Goal: Check status

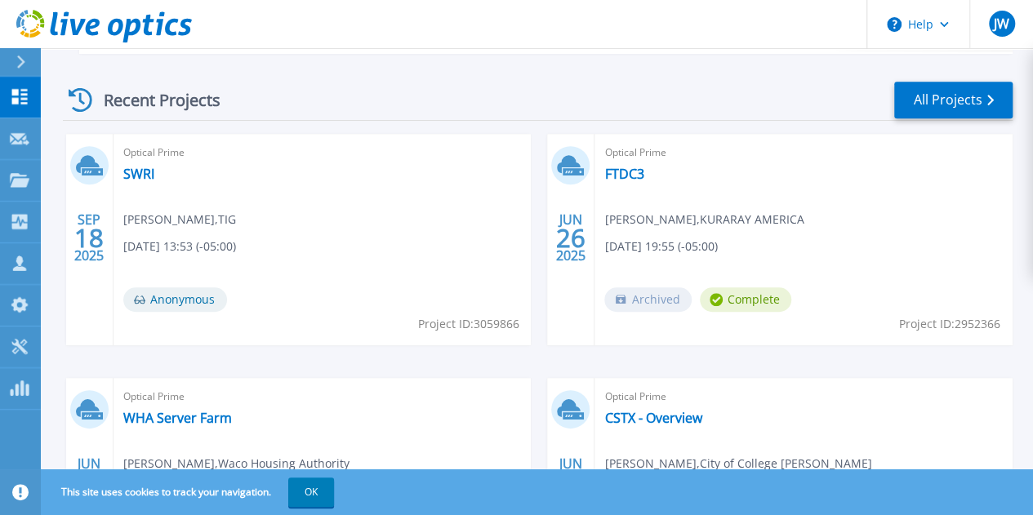
scroll to position [438, 0]
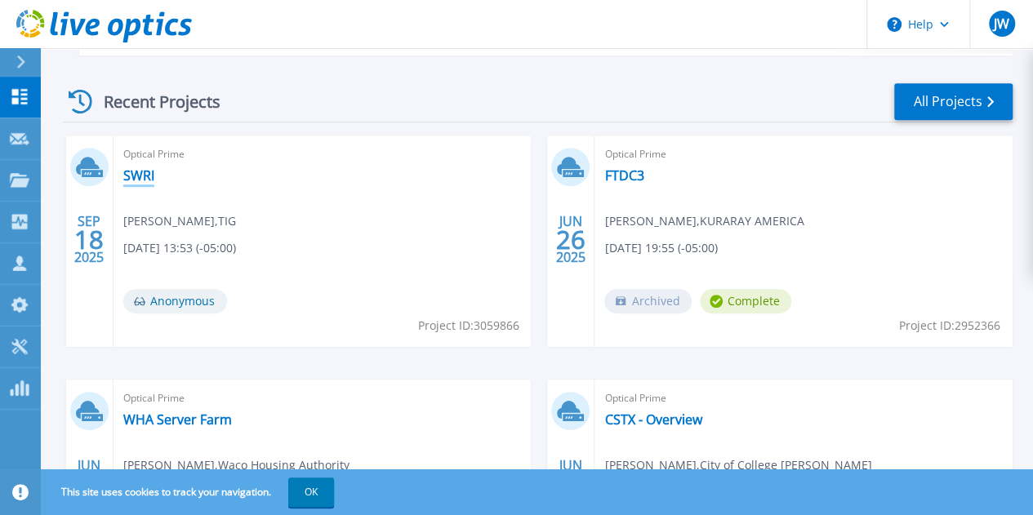
click at [135, 183] on link "SWRI" at bounding box center [138, 175] width 31 height 16
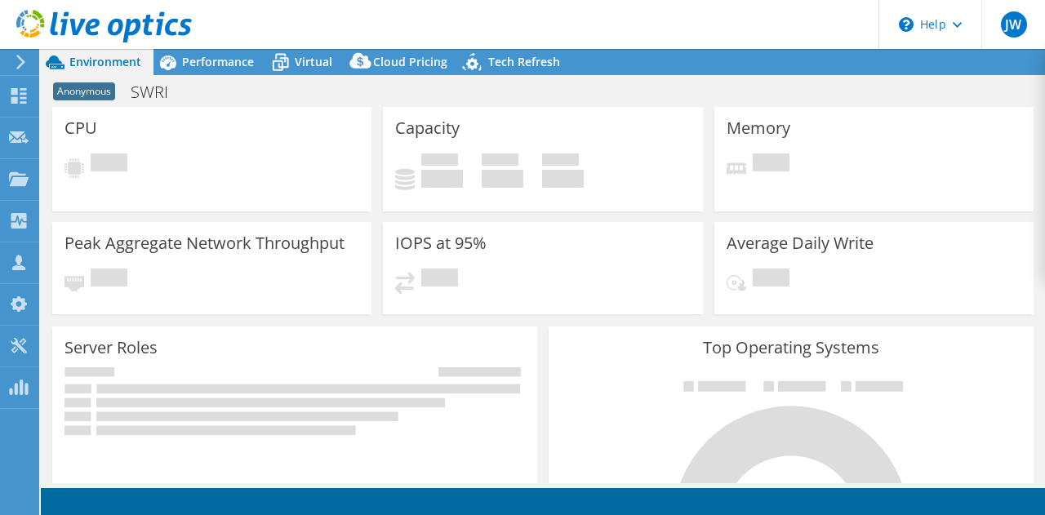
select select "USD"
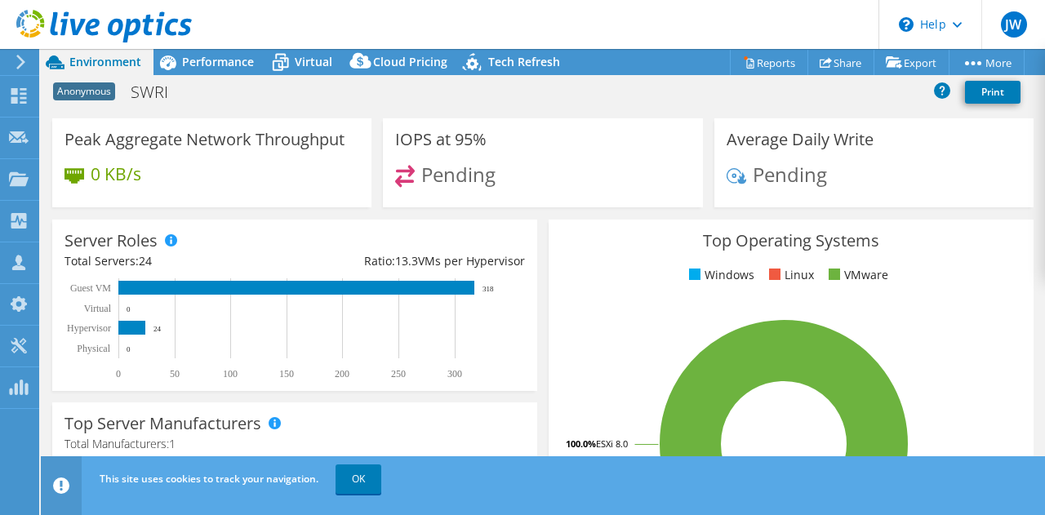
scroll to position [158, 0]
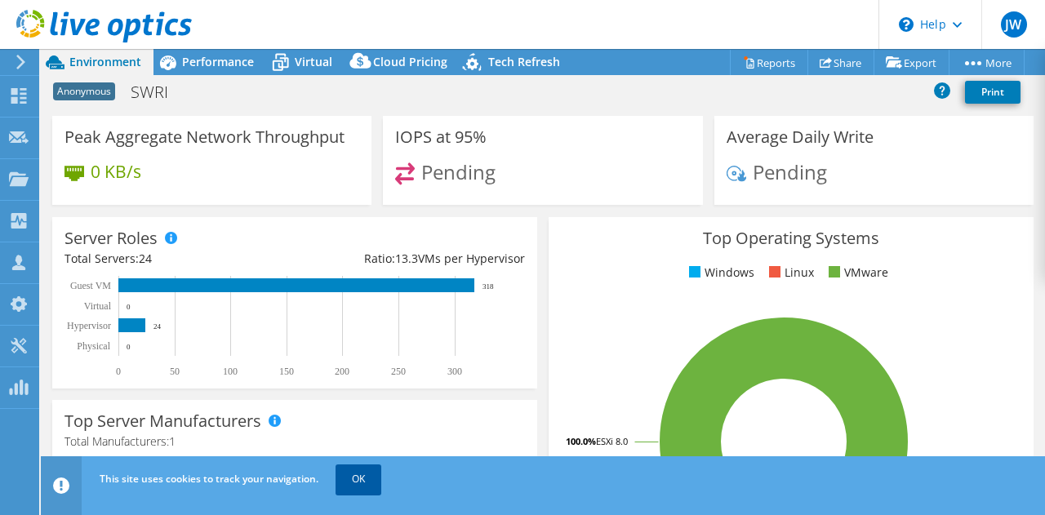
click at [359, 487] on link "OK" at bounding box center [359, 479] width 46 height 29
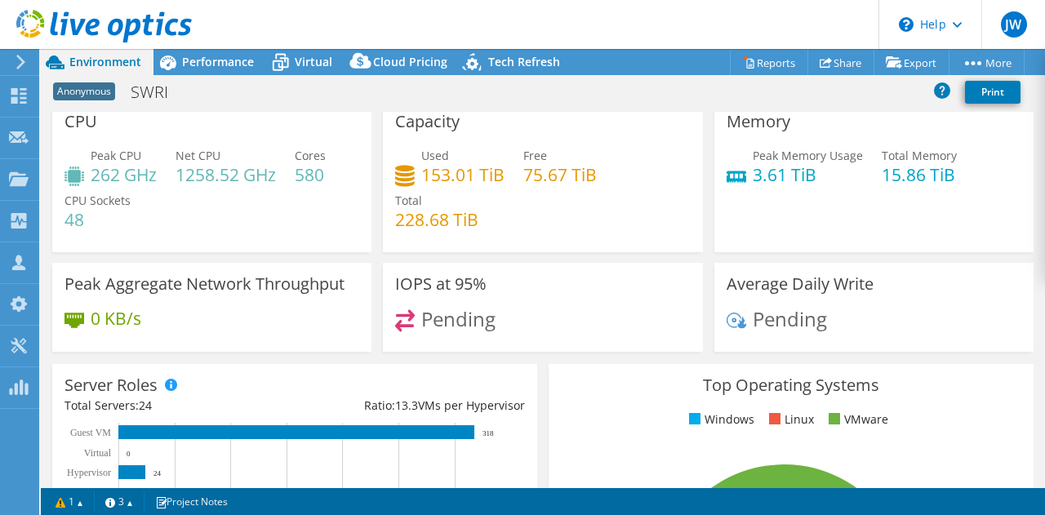
scroll to position [0, 0]
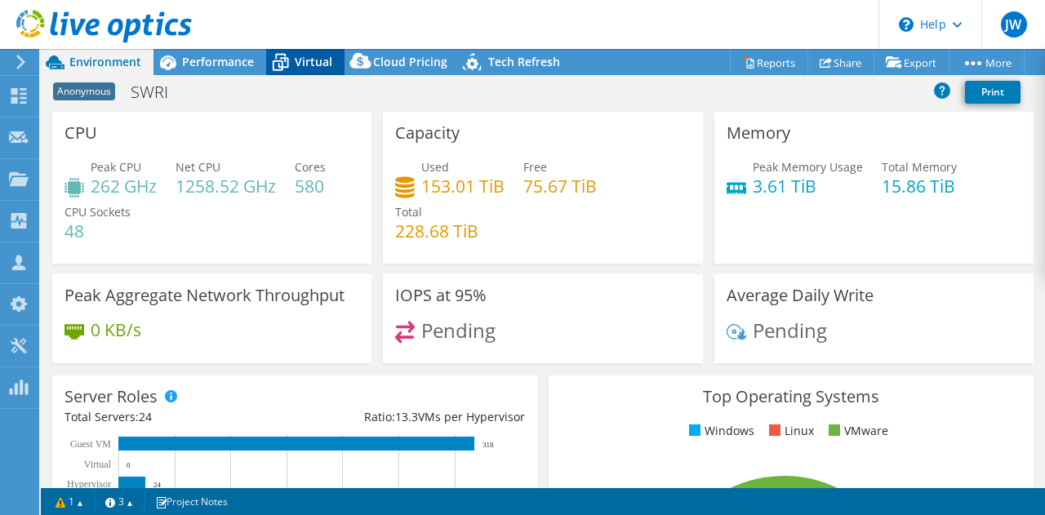
click at [317, 55] on span "Virtual" at bounding box center [314, 62] width 38 height 16
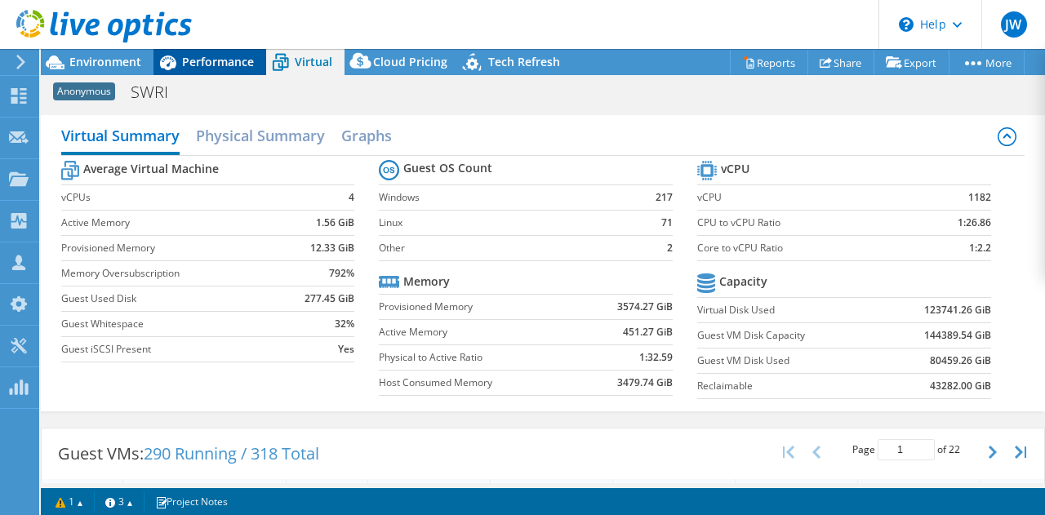
click at [222, 60] on span "Performance" at bounding box center [218, 62] width 72 height 16
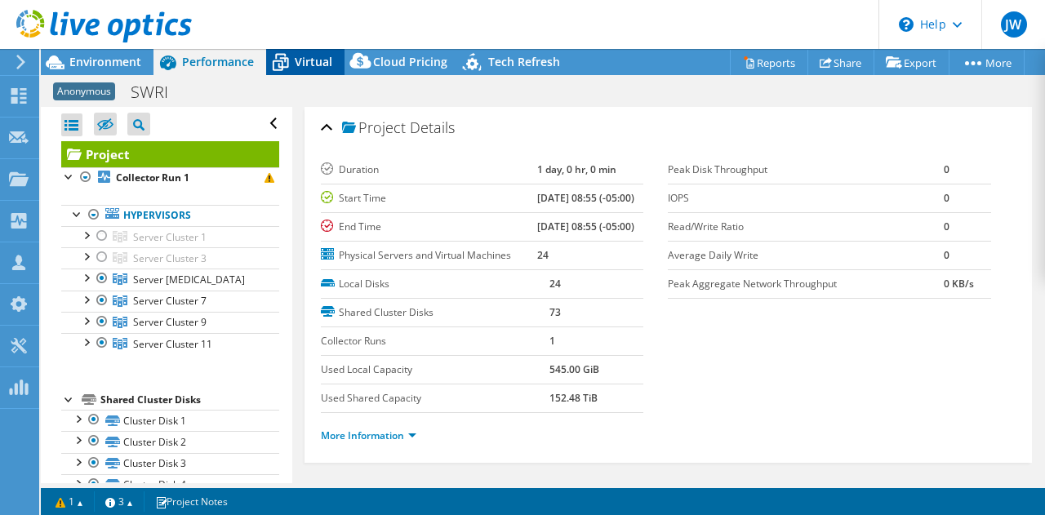
click at [302, 66] on span "Virtual" at bounding box center [314, 62] width 38 height 16
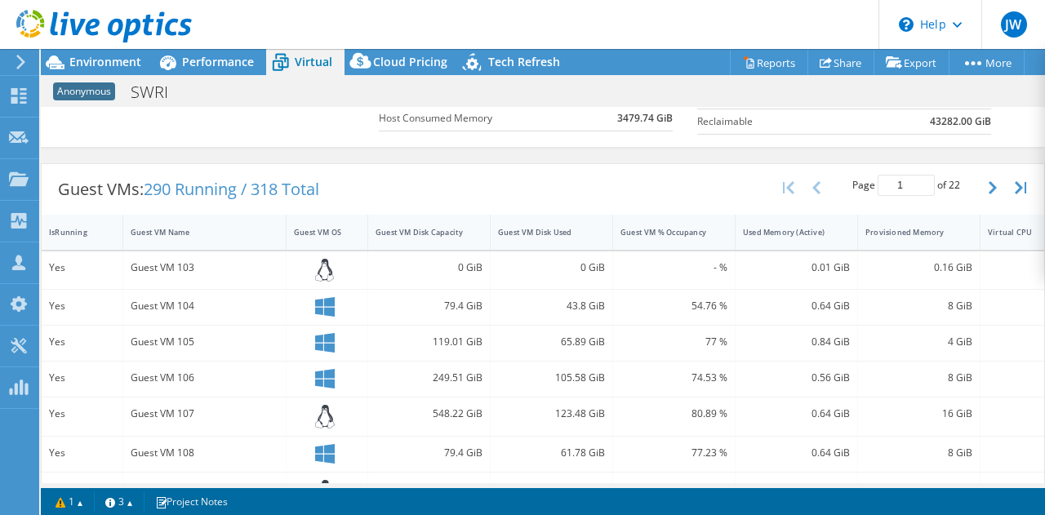
scroll to position [271, 0]
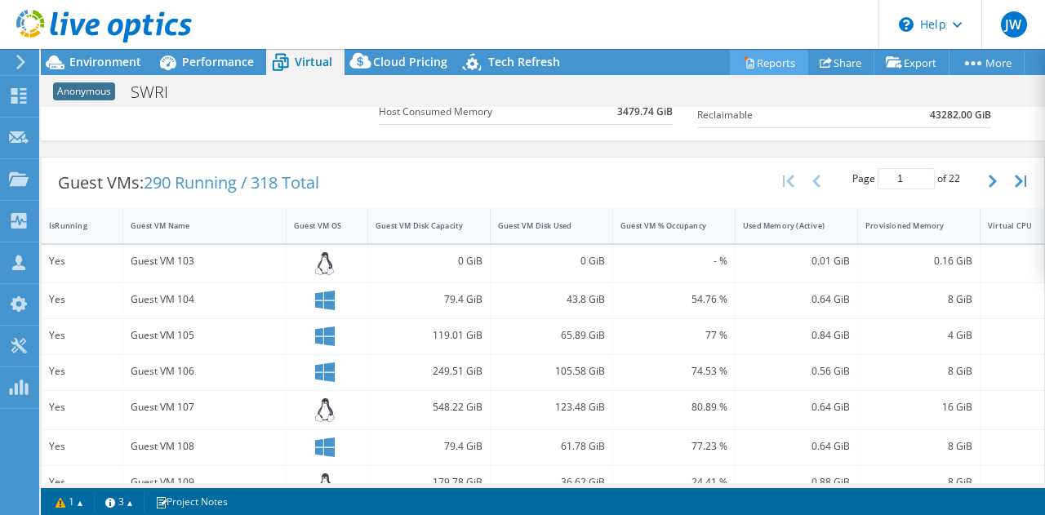
click at [772, 68] on link "Reports" at bounding box center [769, 62] width 78 height 25
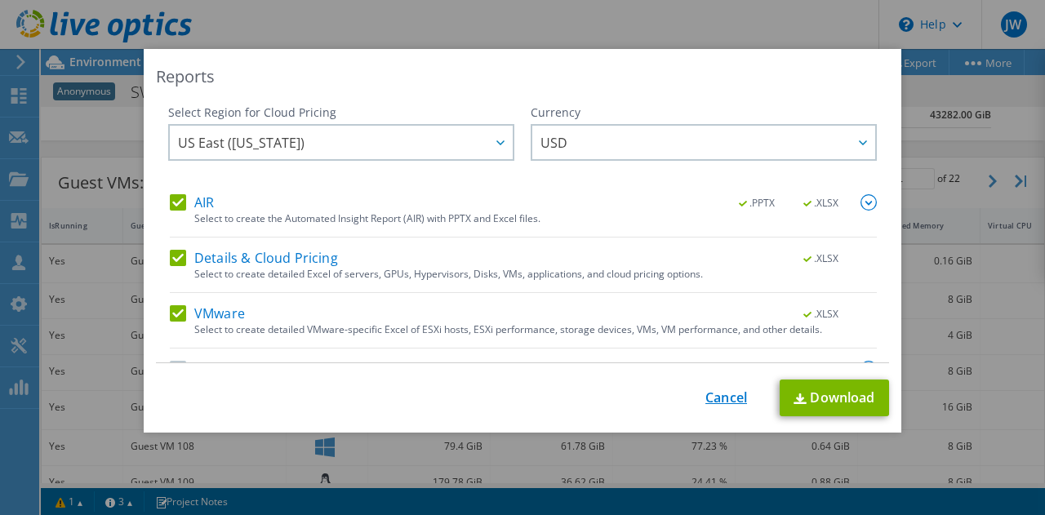
click at [717, 402] on link "Cancel" at bounding box center [727, 398] width 42 height 16
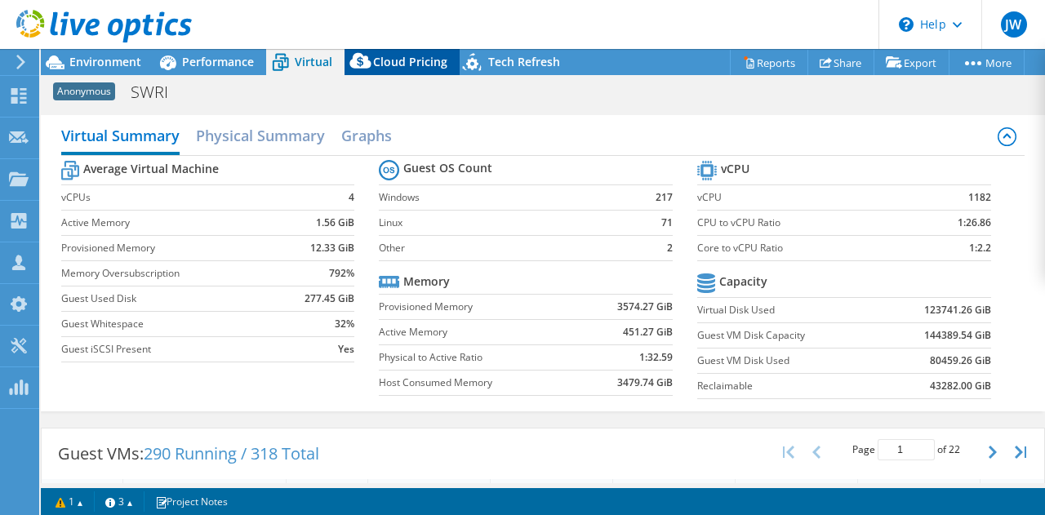
click at [395, 57] on span "Cloud Pricing" at bounding box center [410, 62] width 74 height 16
